Goal: Book appointment/travel/reservation

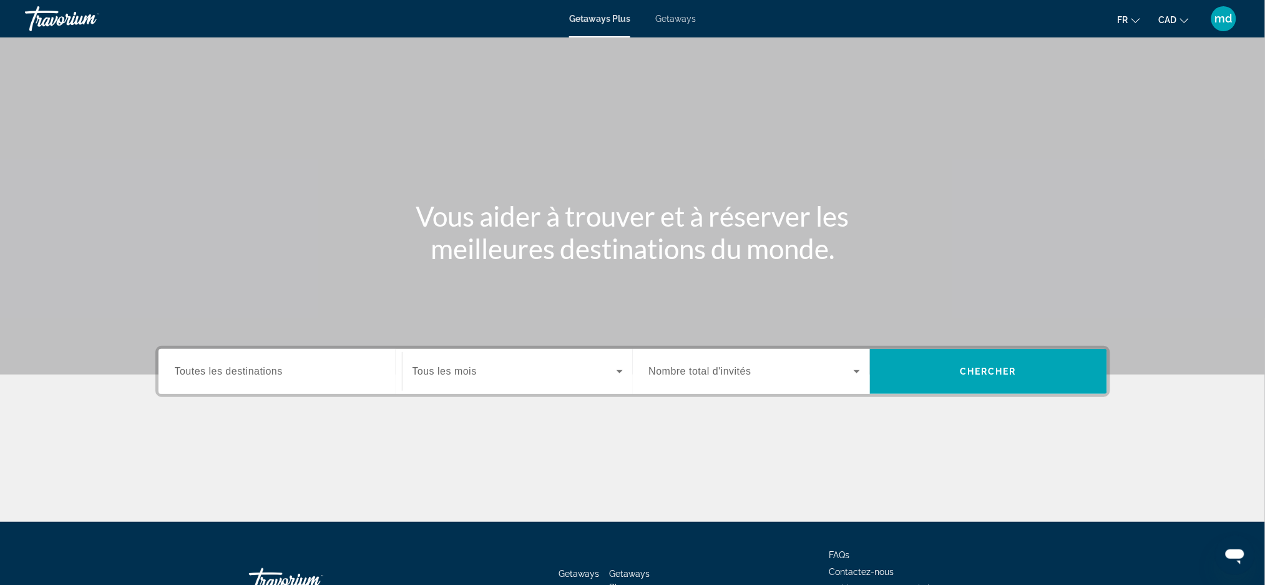
click at [215, 367] on span "Toutes les destinations" at bounding box center [229, 371] width 108 height 11
click at [215, 367] on input "Destination Toutes les destinations" at bounding box center [280, 371] width 211 height 15
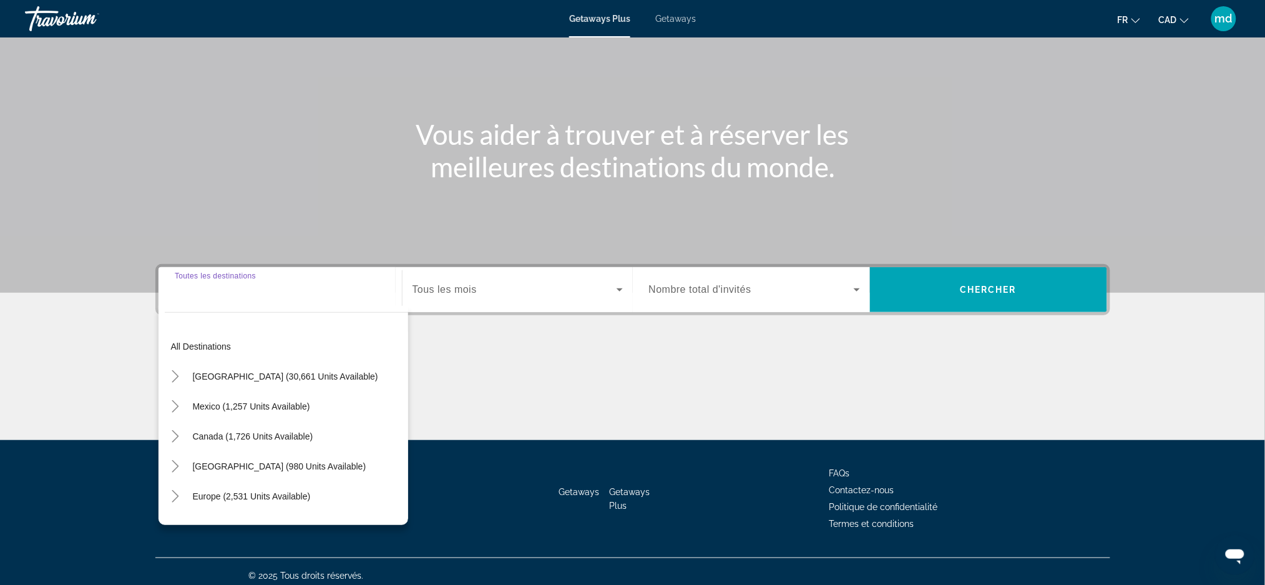
scroll to position [88, 0]
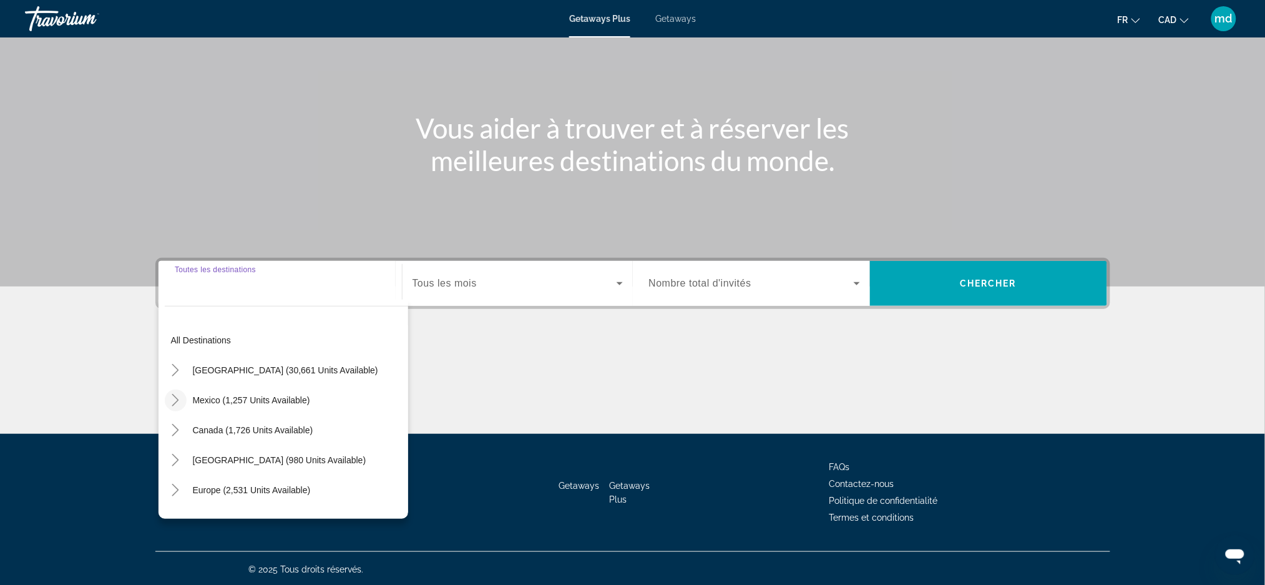
click at [177, 399] on icon "Toggle Mexico (1,257 units available)" at bounding box center [175, 400] width 7 height 12
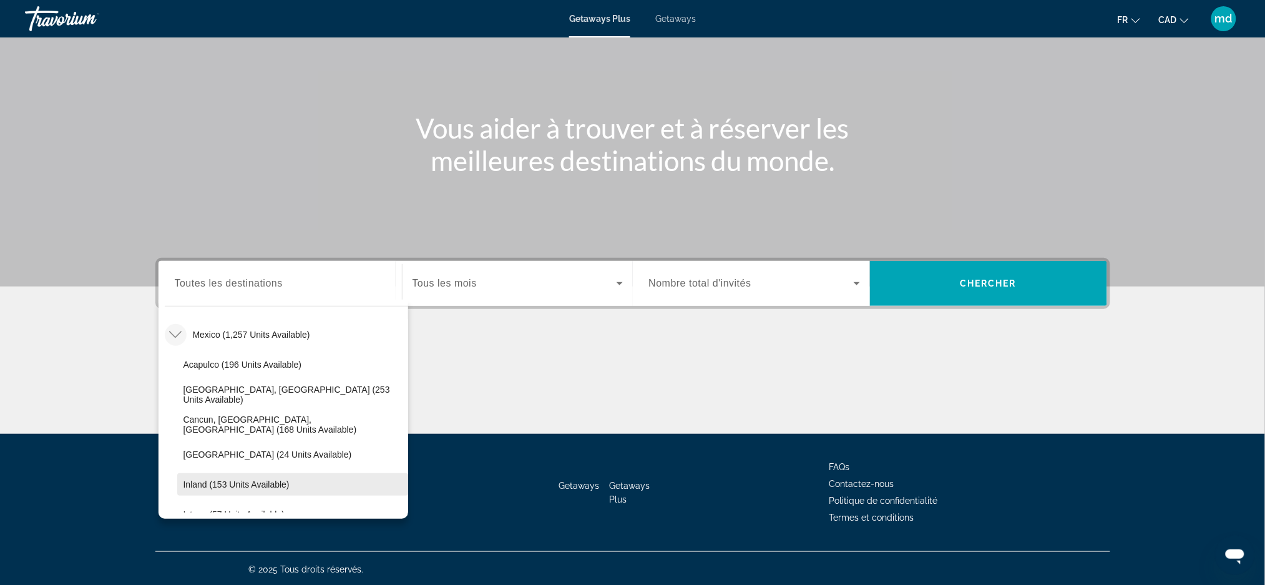
scroll to position [232, 0]
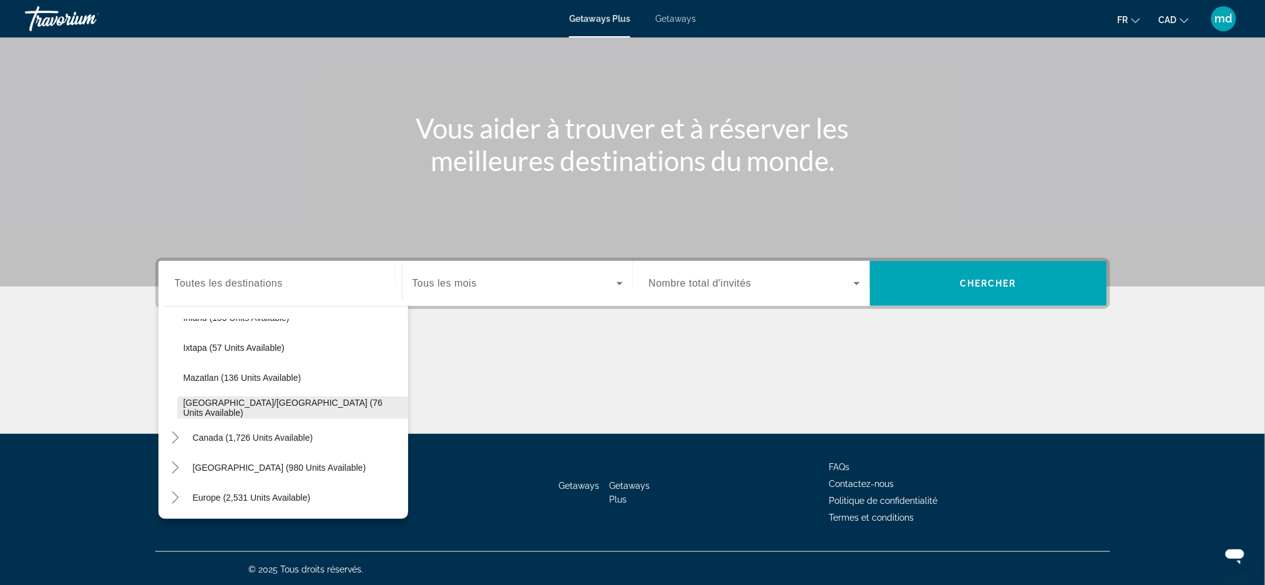
click at [241, 409] on span "[GEOGRAPHIC_DATA]/[GEOGRAPHIC_DATA] (76 units available)" at bounding box center [292, 407] width 218 height 20
type input "**********"
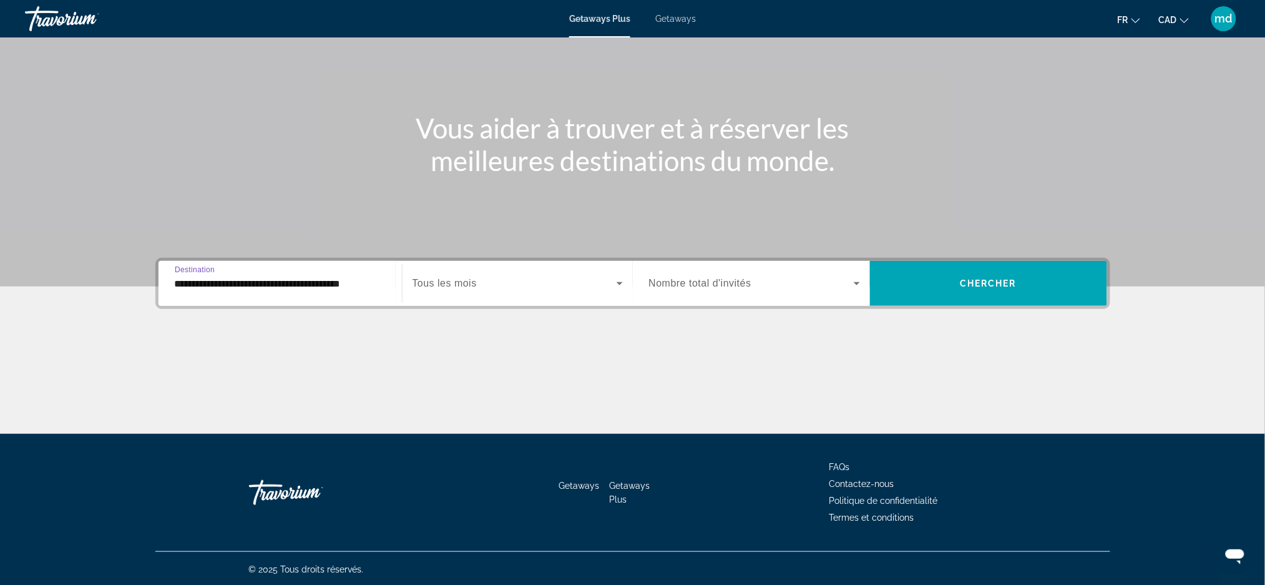
click at [436, 290] on div "Search widget" at bounding box center [517, 283] width 210 height 35
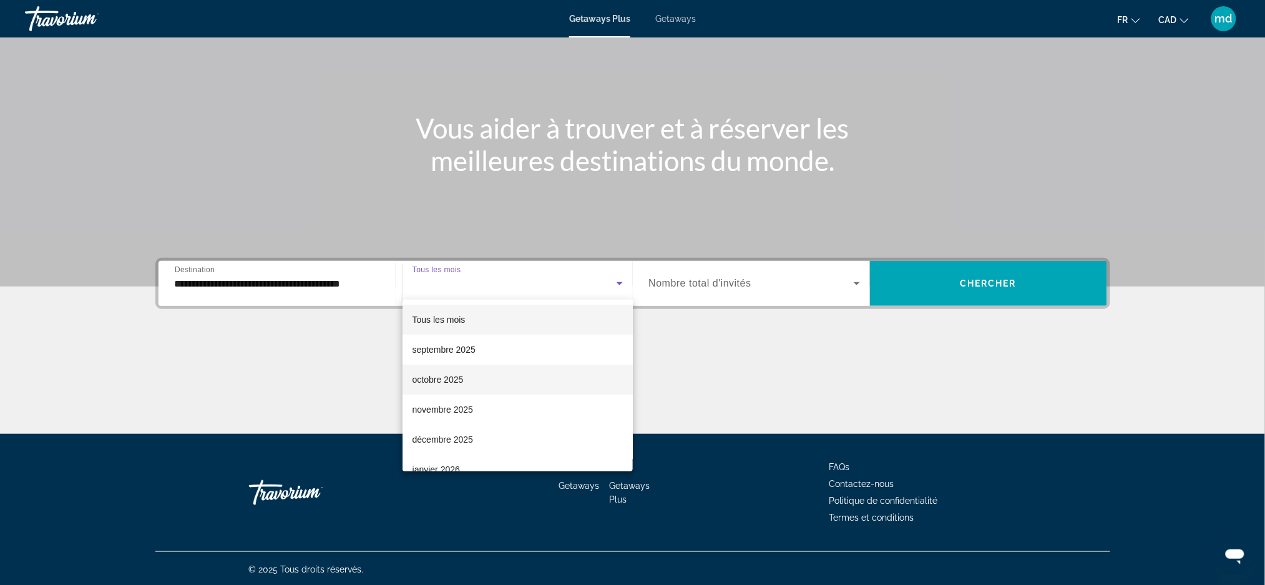
click at [461, 373] on span "octobre 2025" at bounding box center [437, 379] width 51 height 15
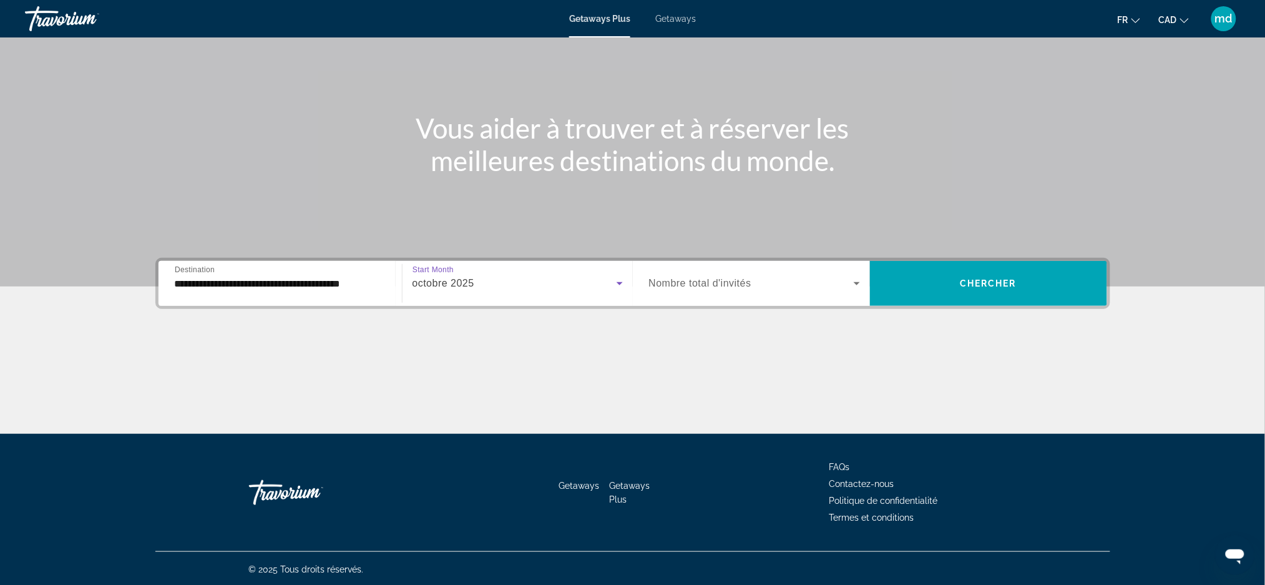
click at [803, 276] on span "Search widget" at bounding box center [751, 283] width 205 height 15
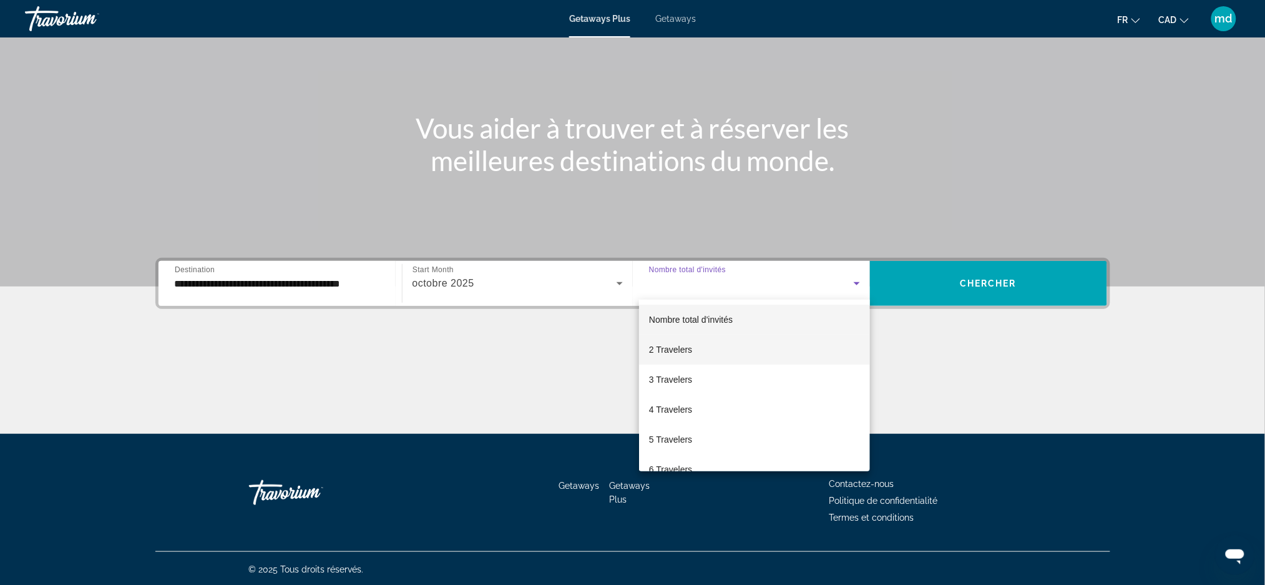
click at [691, 341] on mat-option "2 Travelers" at bounding box center [754, 349] width 231 height 30
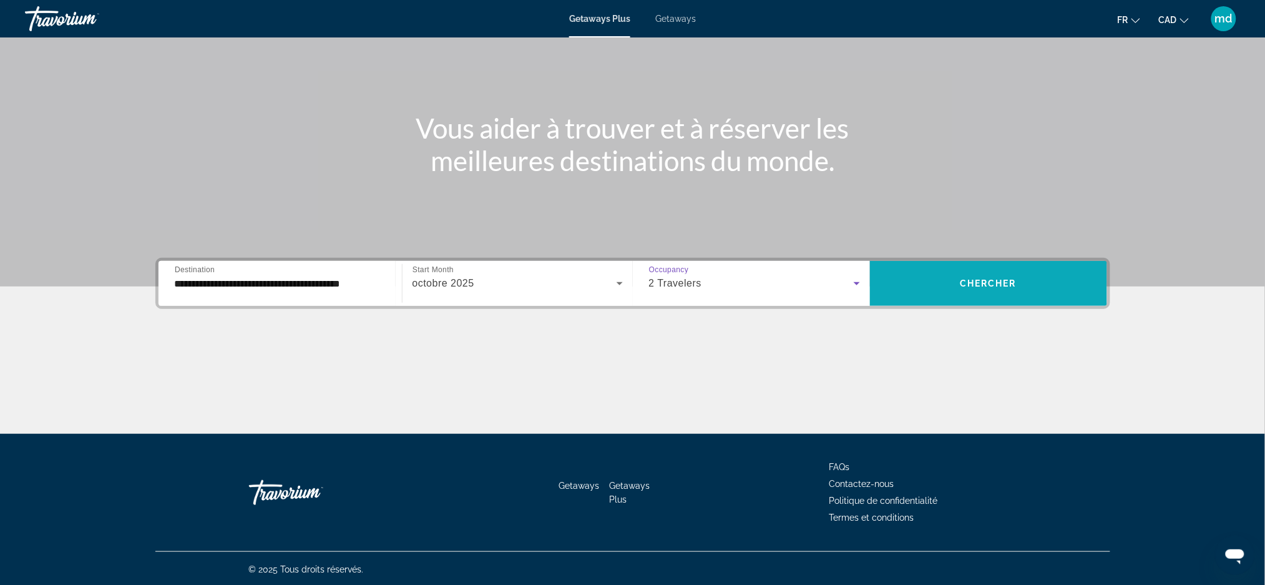
click at [1045, 288] on span "Search widget" at bounding box center [988, 283] width 237 height 30
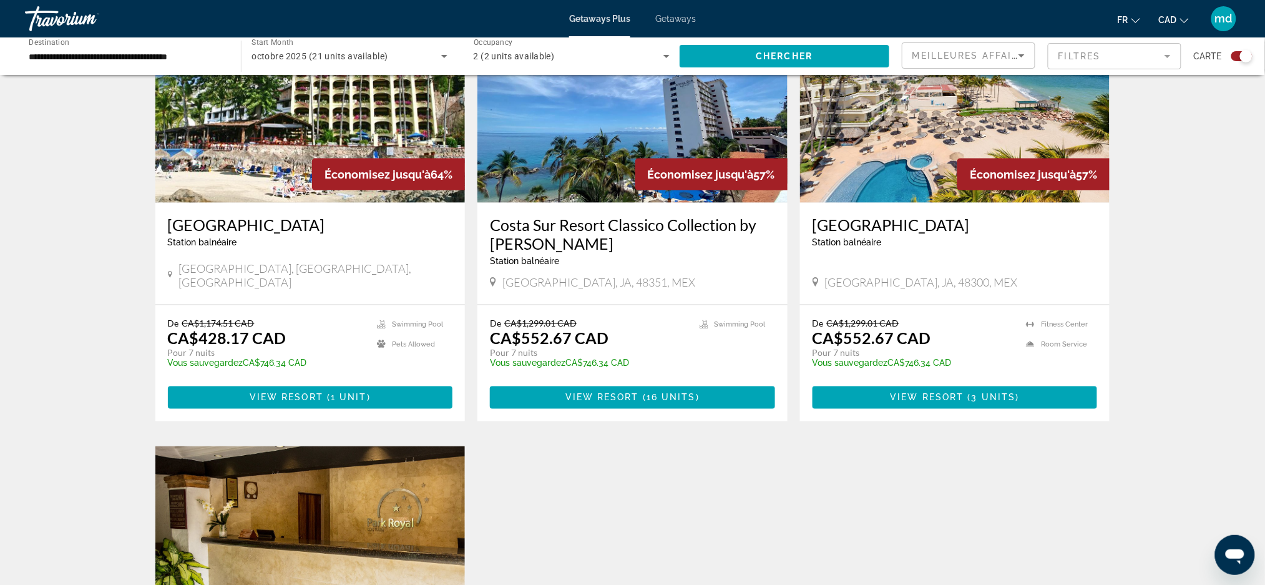
scroll to position [582, 0]
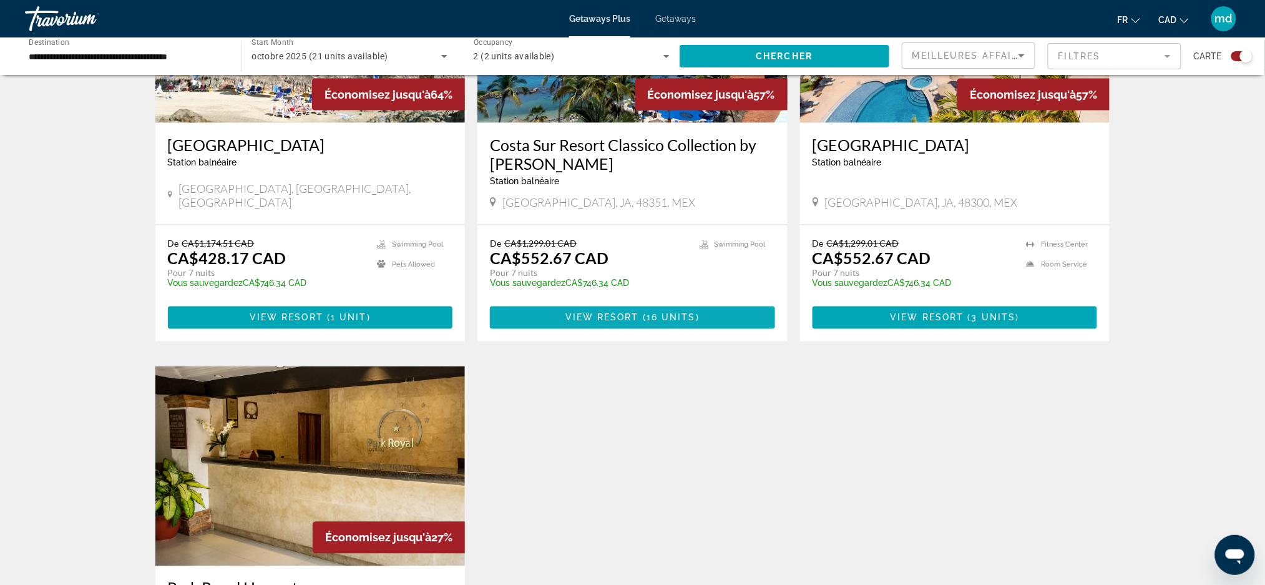
click at [603, 319] on span "View Resort" at bounding box center [602, 318] width 74 height 10
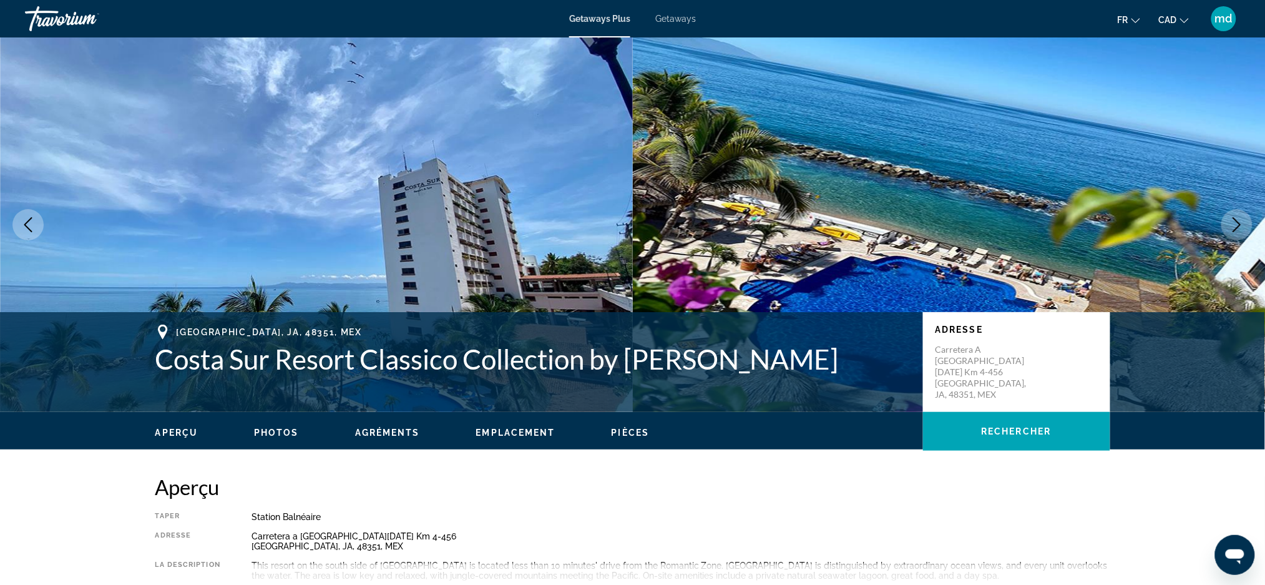
click at [1240, 225] on icon "Next image" at bounding box center [1237, 224] width 8 height 15
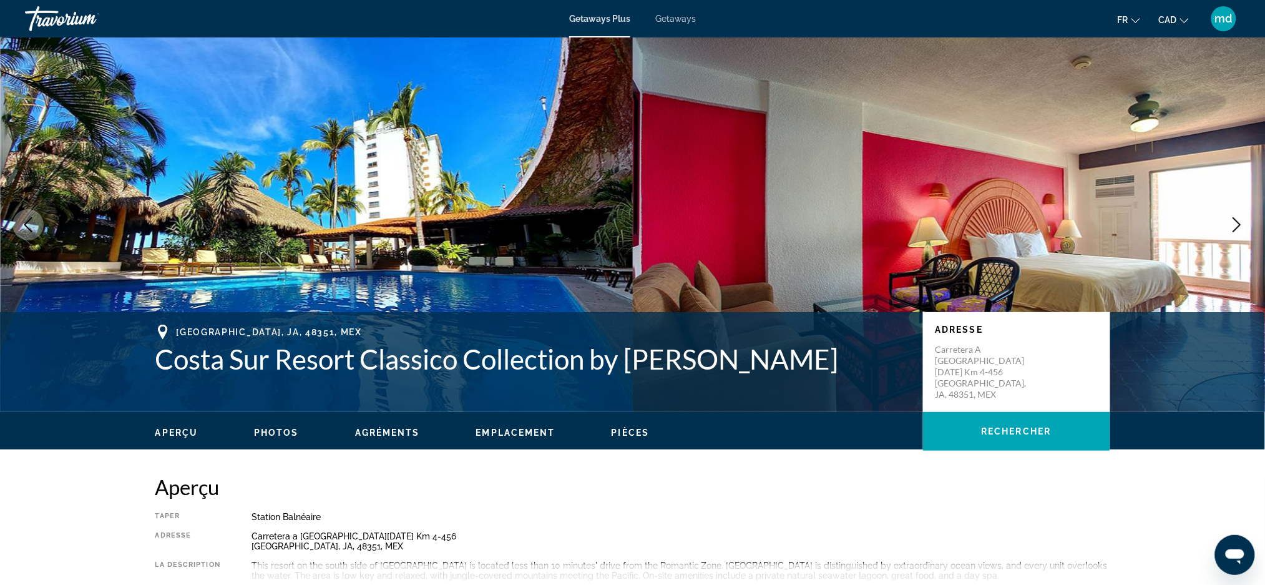
click at [1240, 225] on icon "Next image" at bounding box center [1237, 224] width 8 height 15
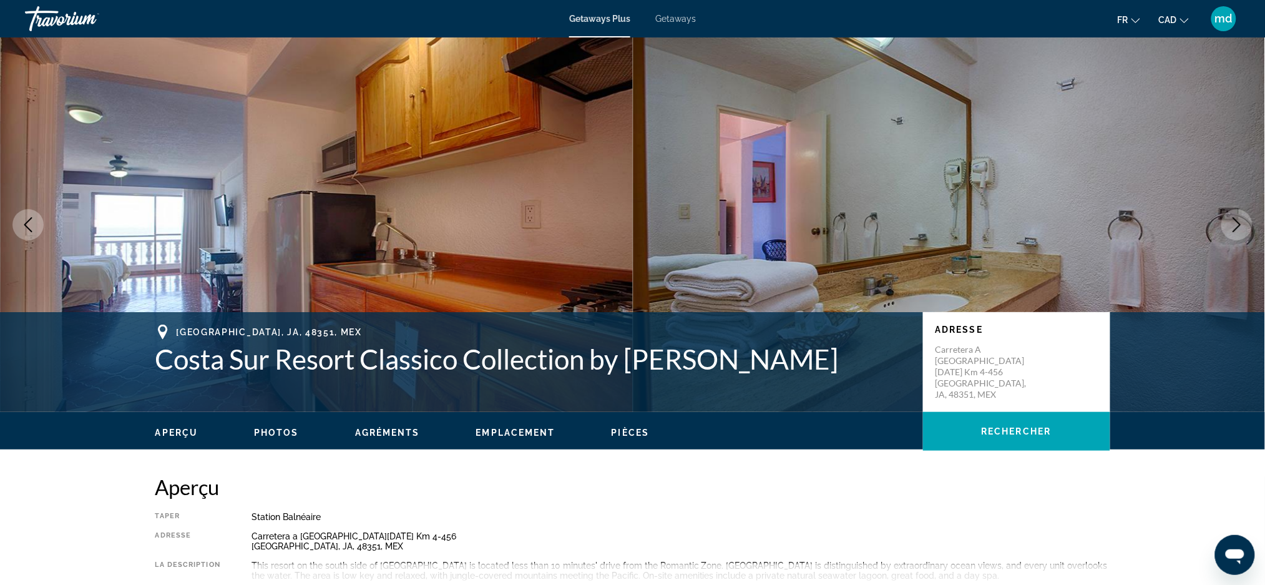
click at [1239, 225] on icon "Next image" at bounding box center [1236, 224] width 15 height 15
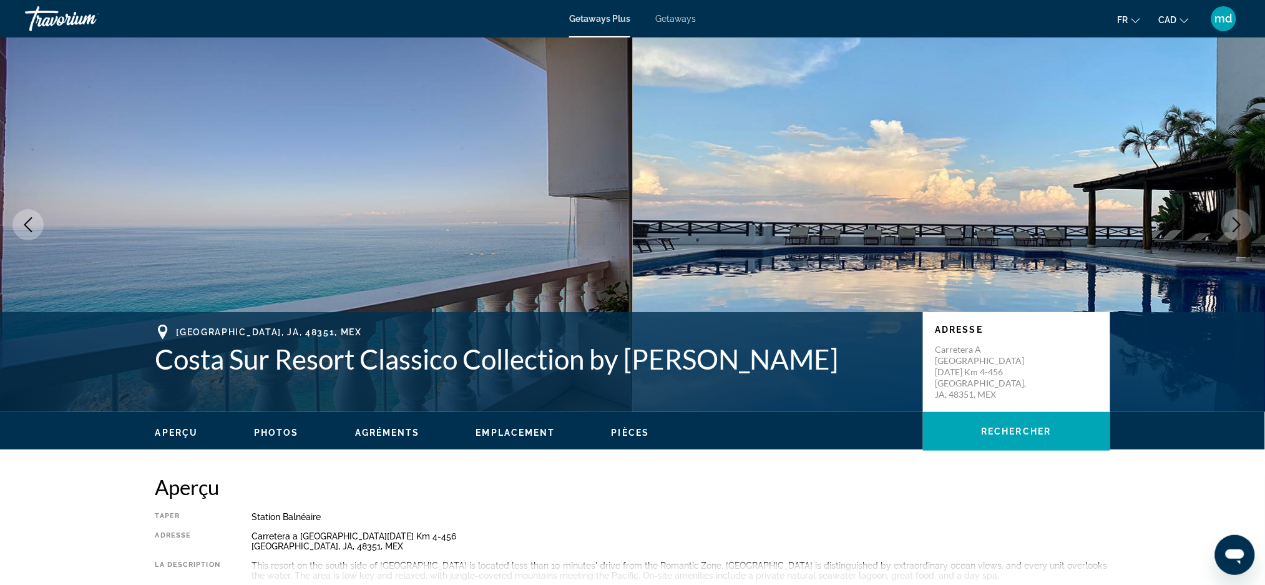
click at [1239, 223] on icon "Next image" at bounding box center [1237, 224] width 8 height 15
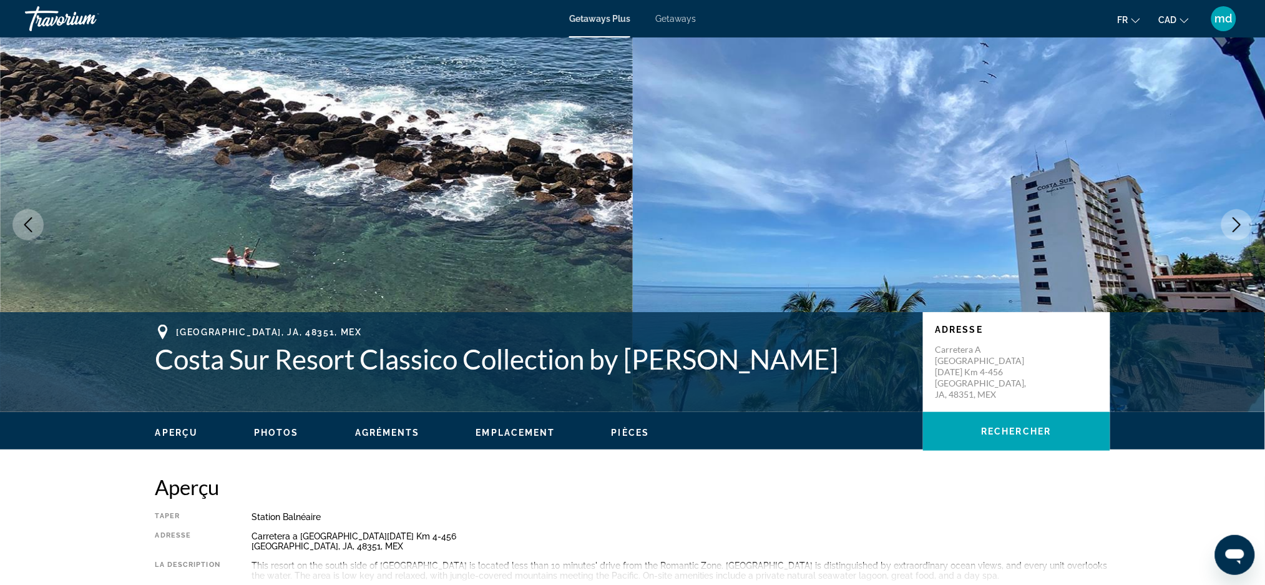
click at [1239, 223] on icon "Next image" at bounding box center [1237, 224] width 8 height 15
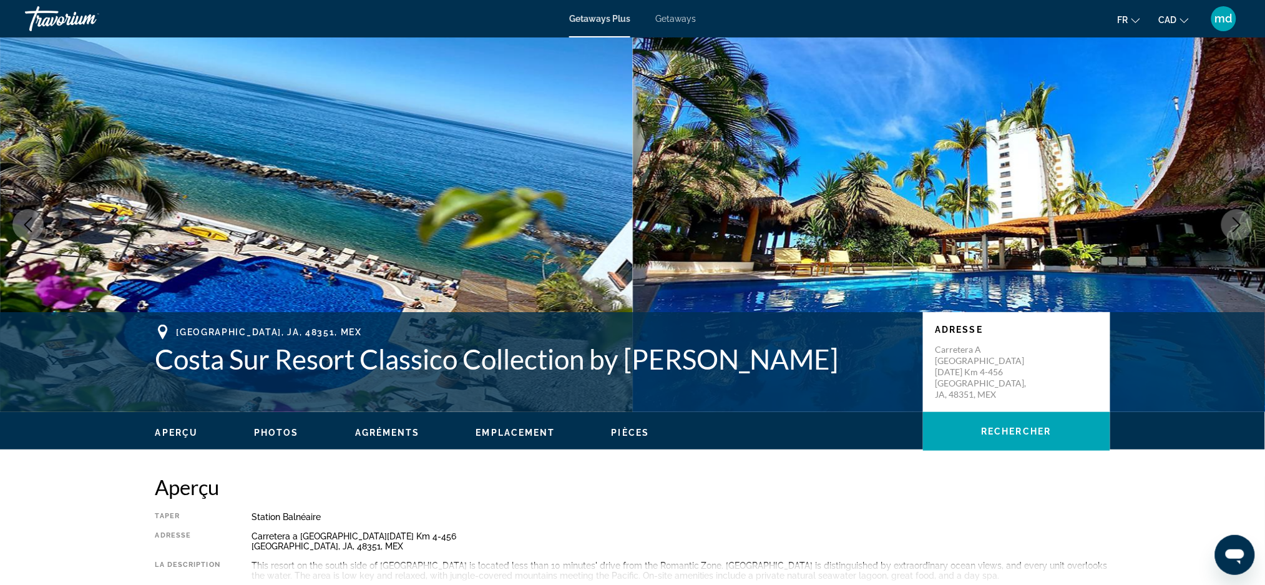
click at [1239, 223] on icon "Next image" at bounding box center [1237, 224] width 8 height 15
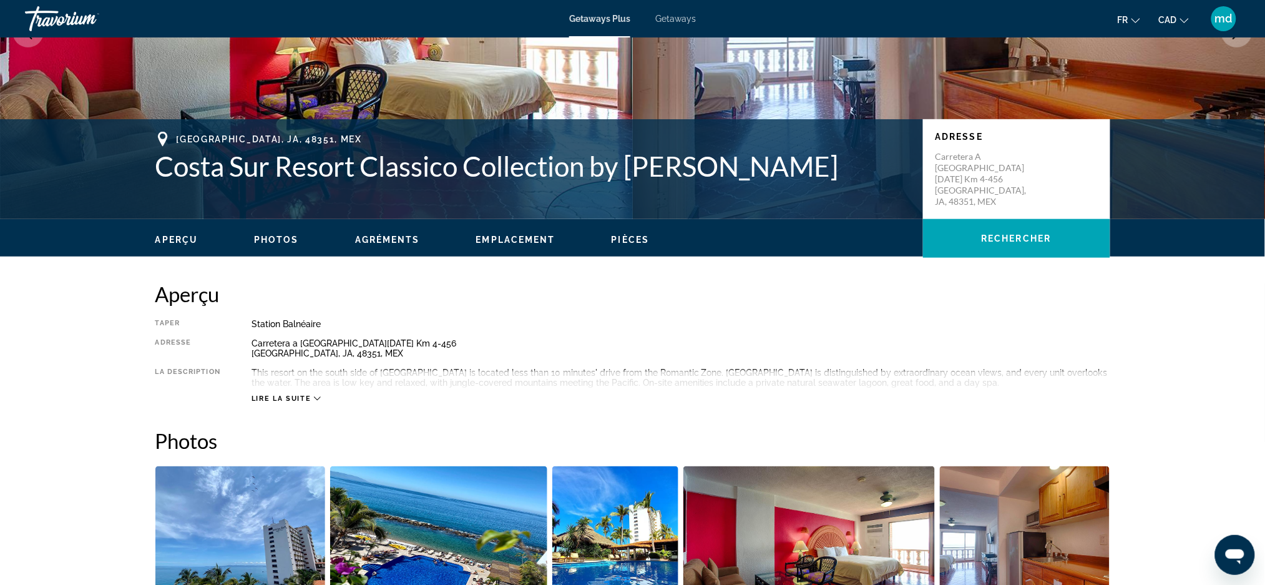
scroll to position [333, 0]
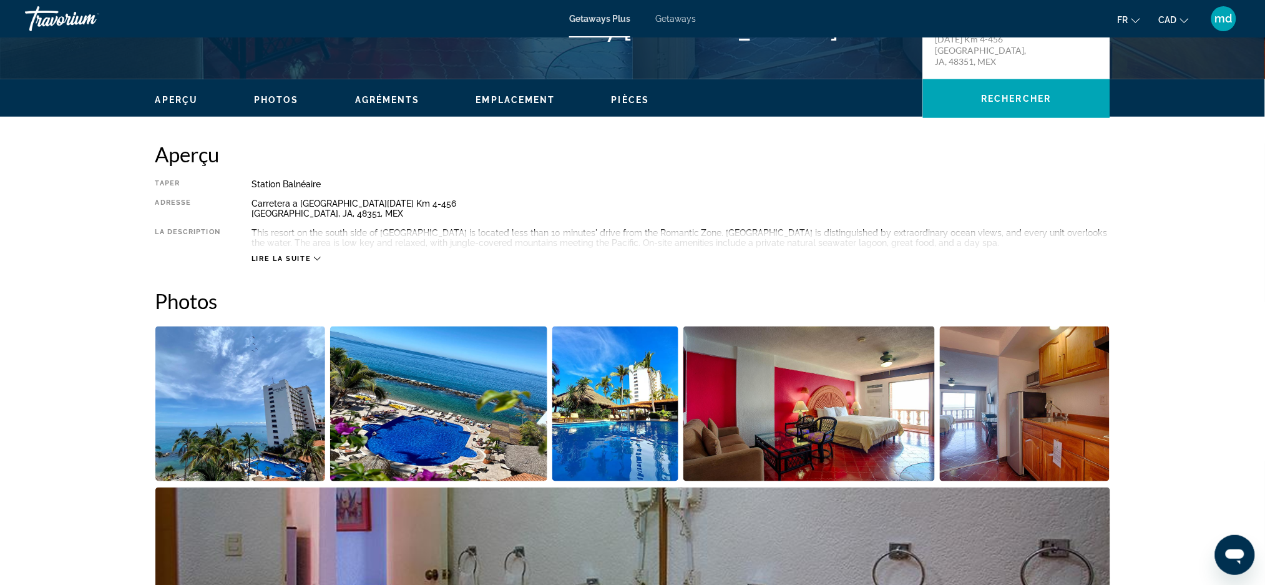
click at [304, 258] on span "Lire la suite" at bounding box center [280, 259] width 59 height 8
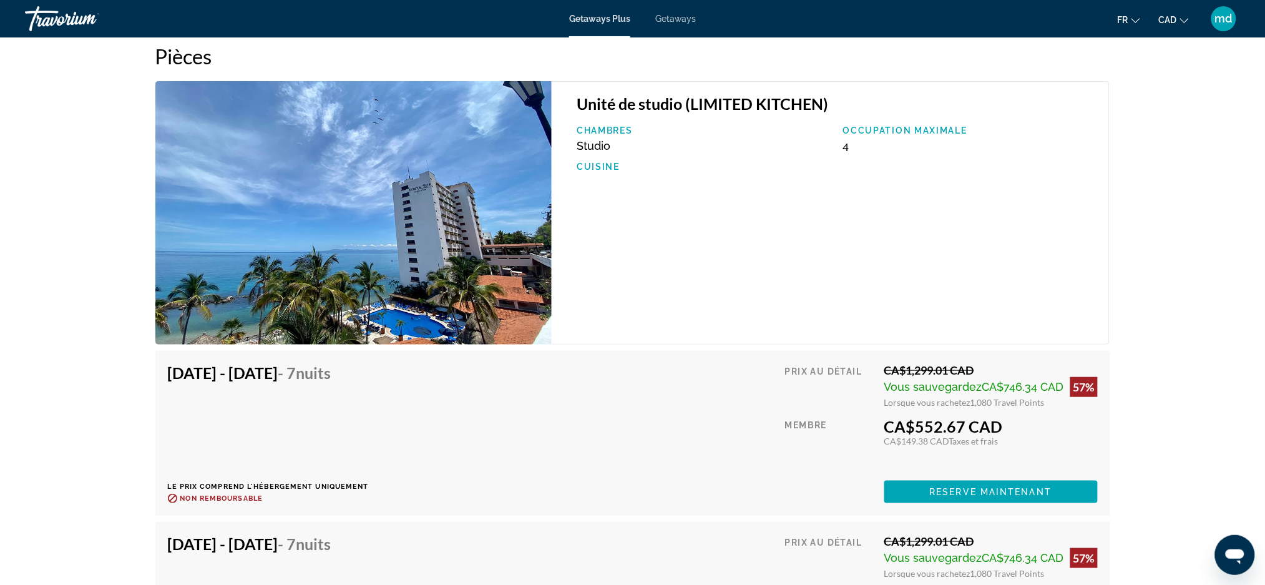
scroll to position [1997, 0]
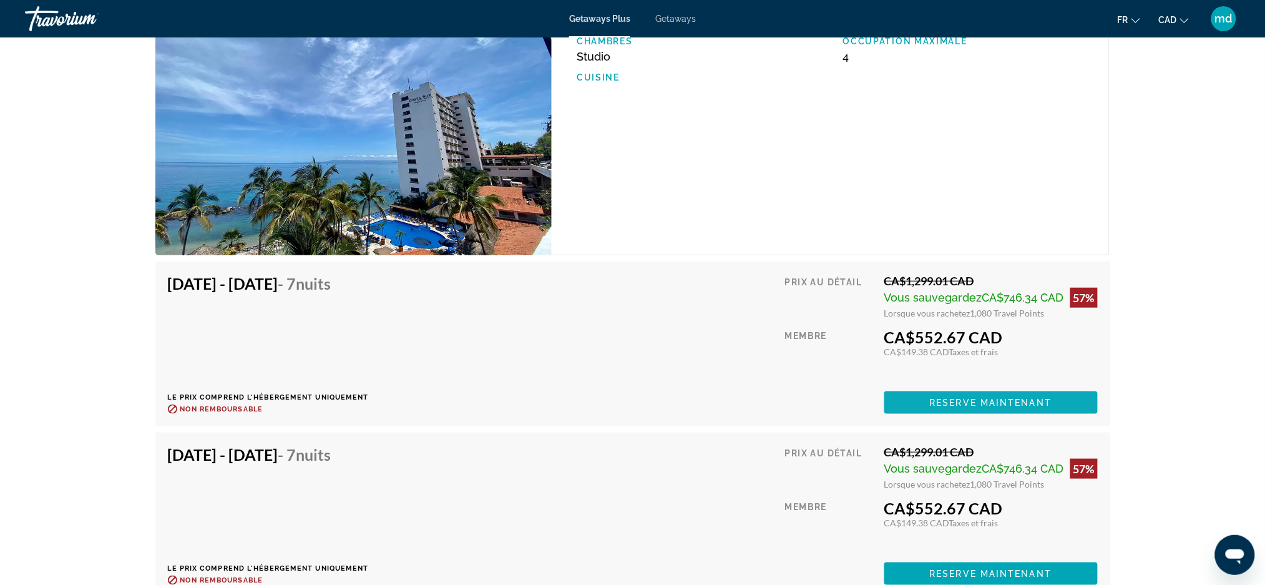
click at [1036, 402] on span "Reserve maintenant" at bounding box center [991, 402] width 122 height 10
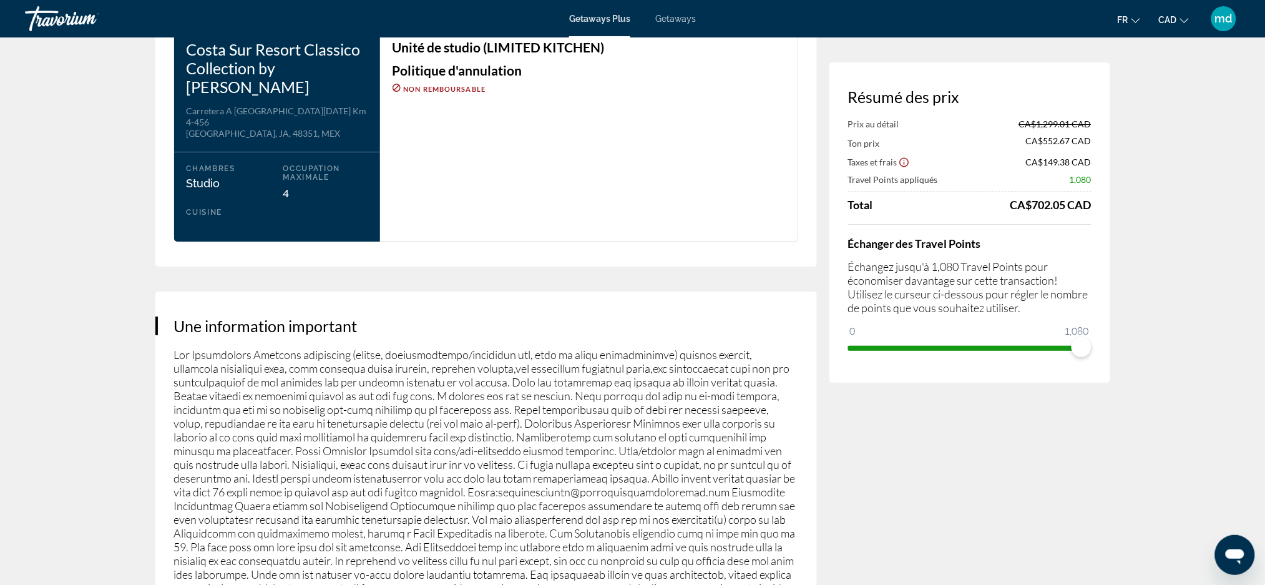
scroll to position [1747, 0]
